Goal: Information Seeking & Learning: Learn about a topic

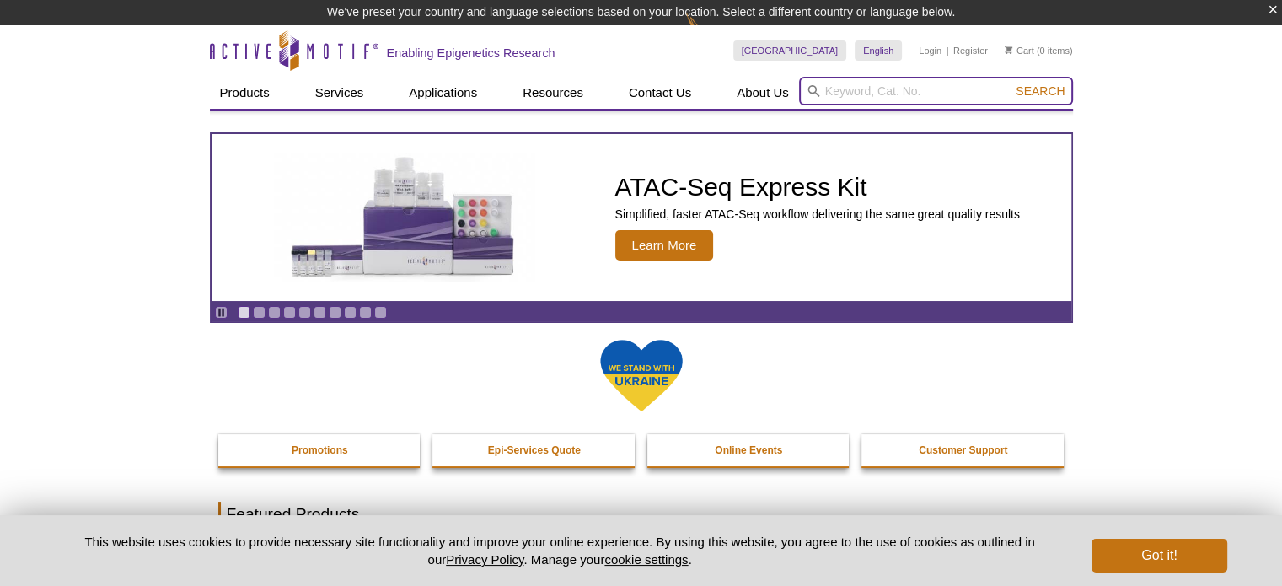
click at [854, 93] on input "search" at bounding box center [936, 91] width 274 height 29
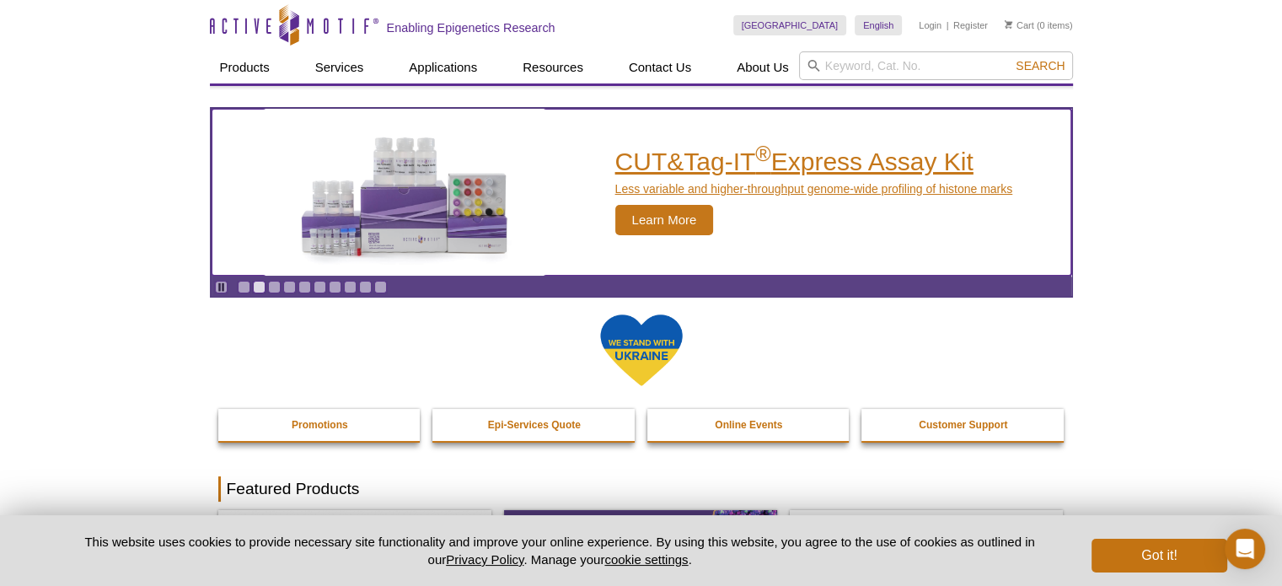
click at [675, 208] on span "Learn More" at bounding box center [664, 220] width 99 height 30
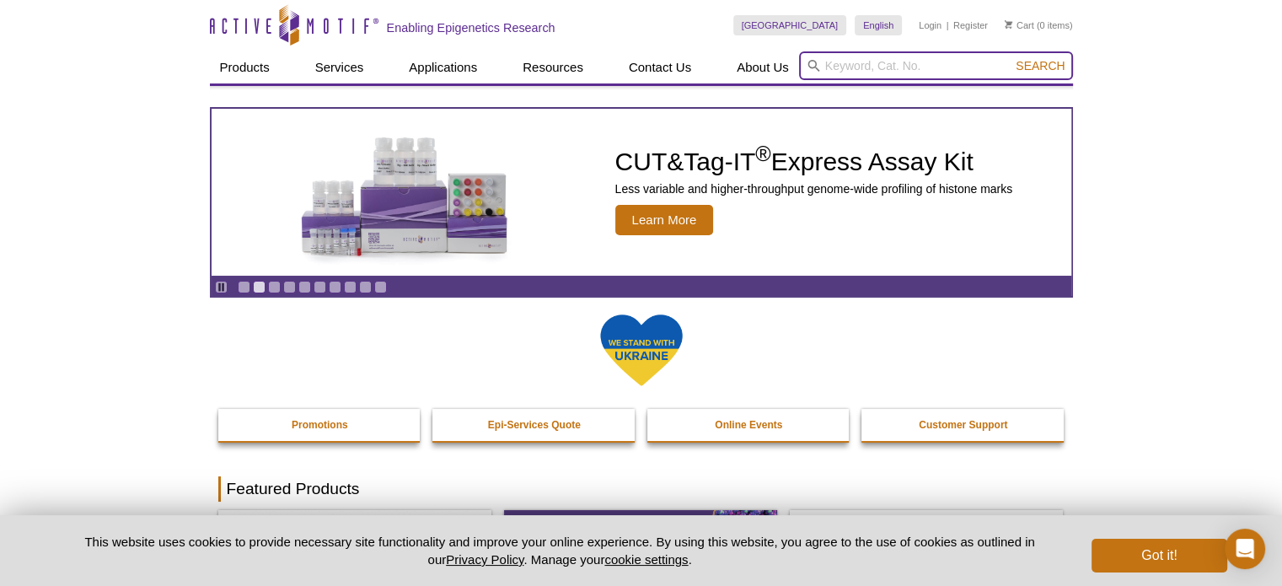
click at [846, 66] on input "search" at bounding box center [936, 65] width 274 height 29
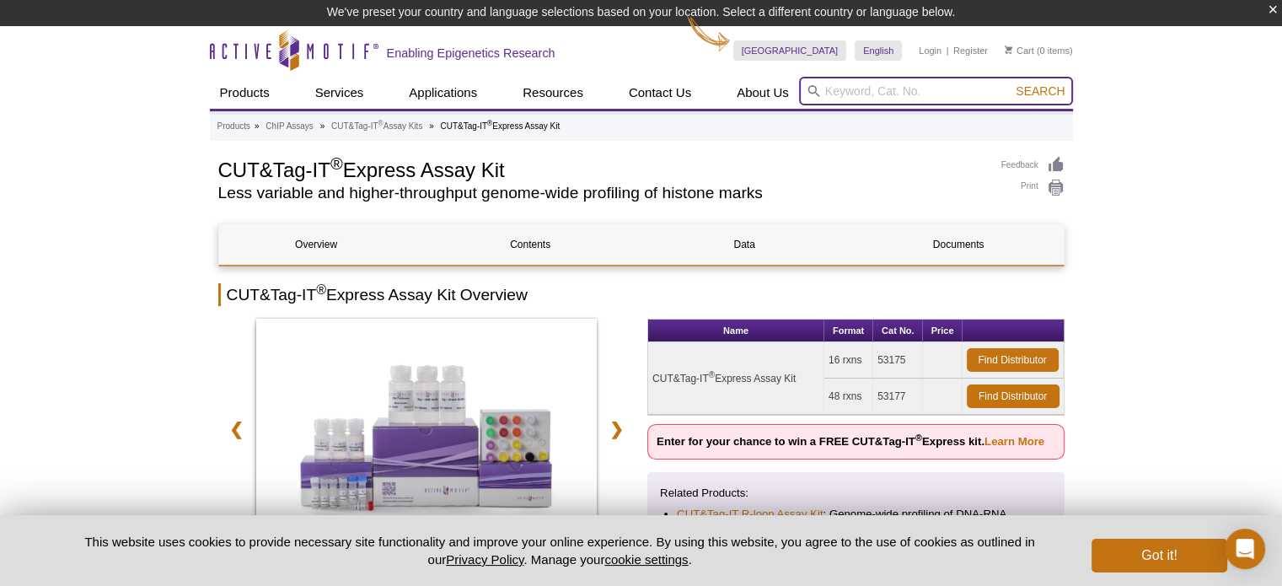
click at [890, 87] on input "search" at bounding box center [936, 91] width 274 height 29
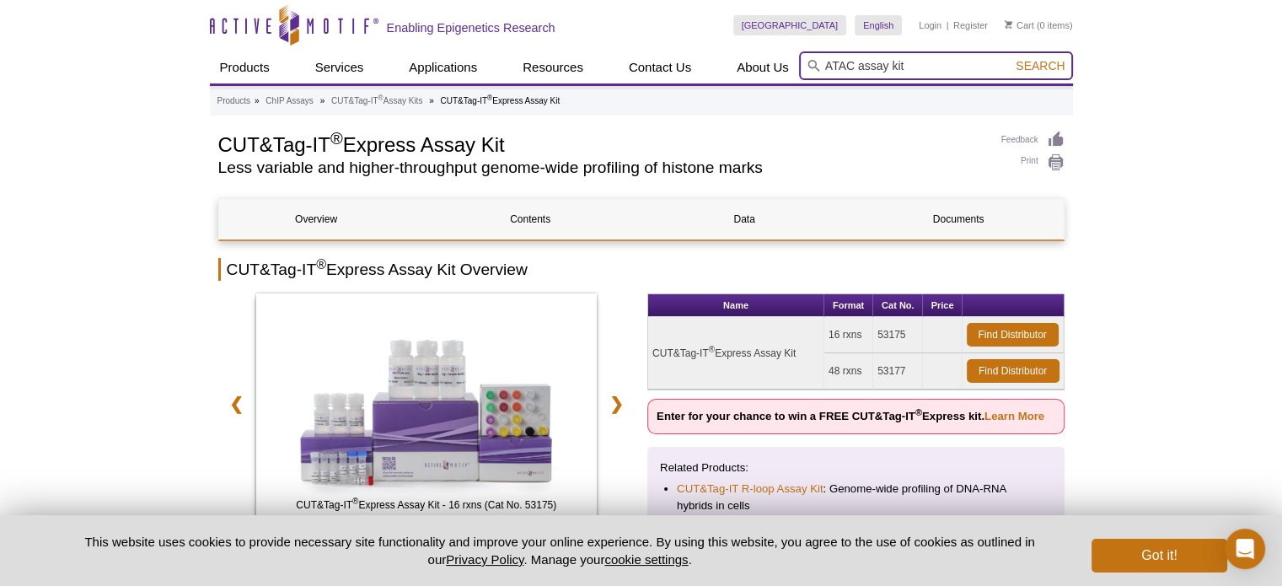
type input "ATAC assay kit"
click at [1011, 58] on button "Search" at bounding box center [1040, 65] width 59 height 15
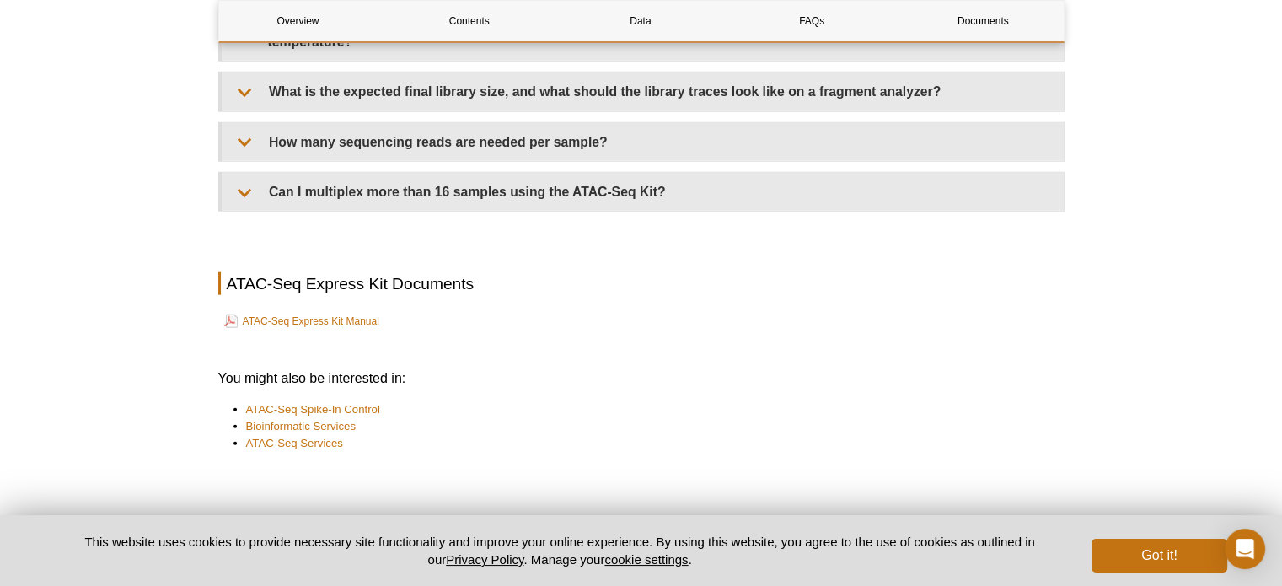
scroll to position [4101, 0]
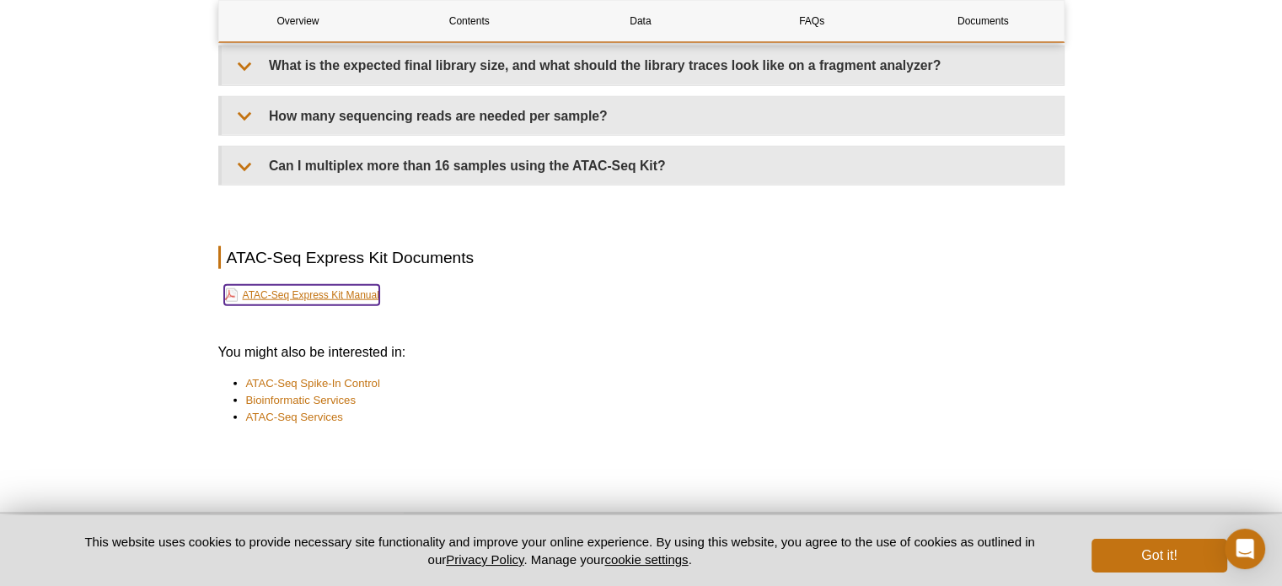
click at [300, 287] on link "ATAC-Seq Express Kit Manual" at bounding box center [301, 295] width 155 height 20
